Goal: Navigation & Orientation: Find specific page/section

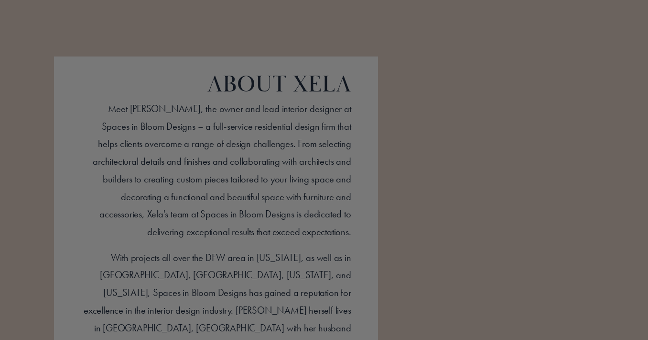
scroll to position [828, 0]
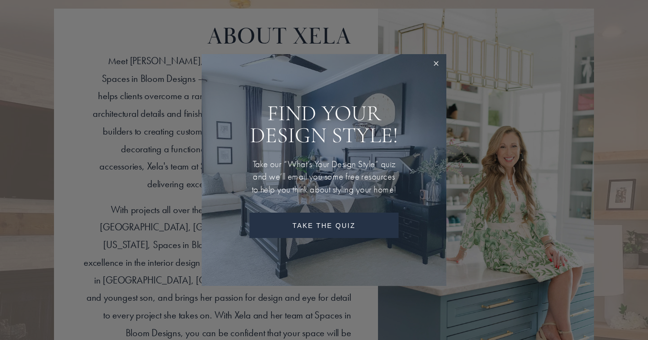
click at [435, 57] on link "Close" at bounding box center [437, 64] width 18 height 18
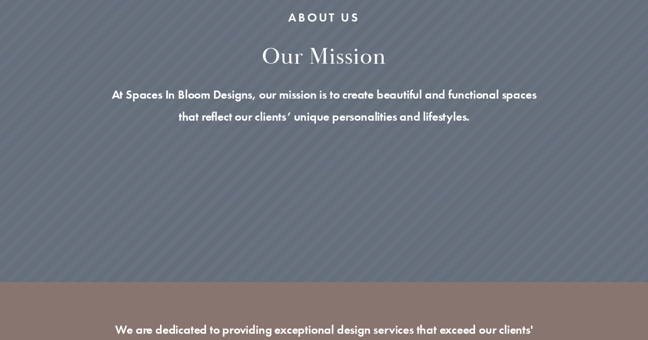
scroll to position [0, 0]
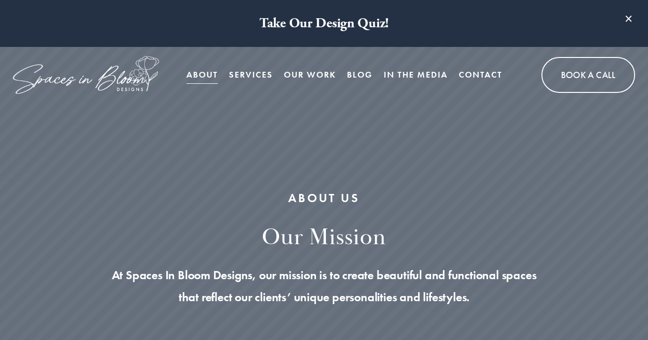
click at [250, 80] on link "Services" at bounding box center [251, 75] width 44 height 19
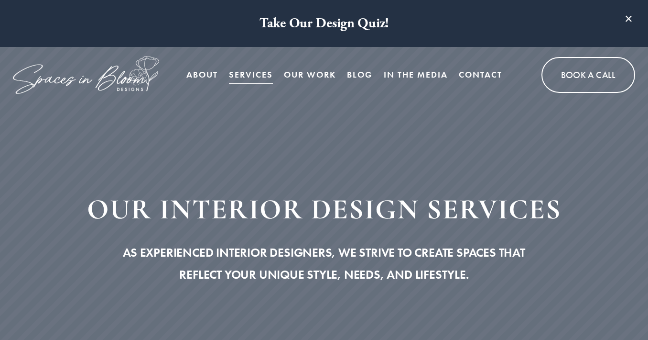
click at [254, 71] on link "Services" at bounding box center [251, 75] width 44 height 19
click at [310, 75] on link "Our Work" at bounding box center [310, 75] width 52 height 19
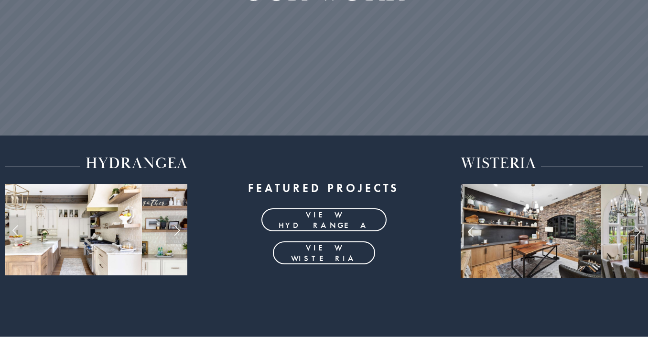
scroll to position [261, 0]
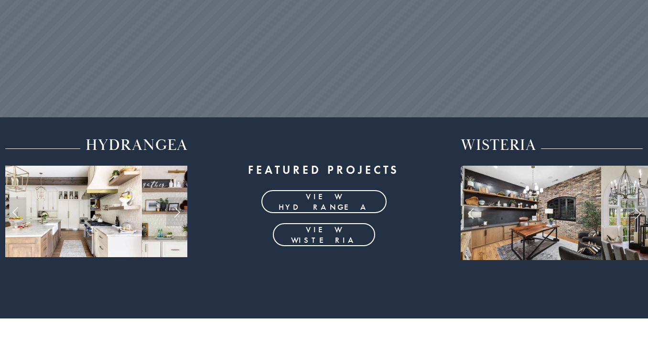
click at [342, 232] on link "view wisteria" at bounding box center [324, 234] width 102 height 23
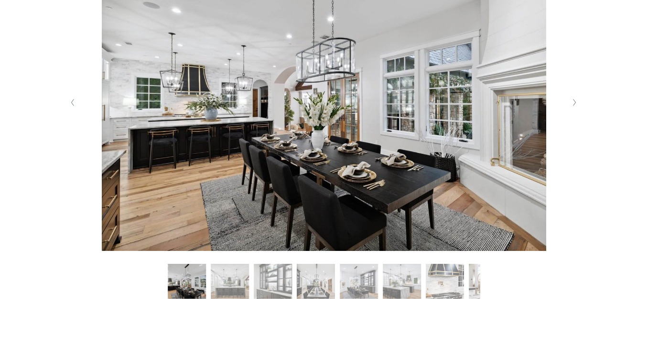
scroll to position [249, 0]
